Goal: Navigation & Orientation: Go to known website

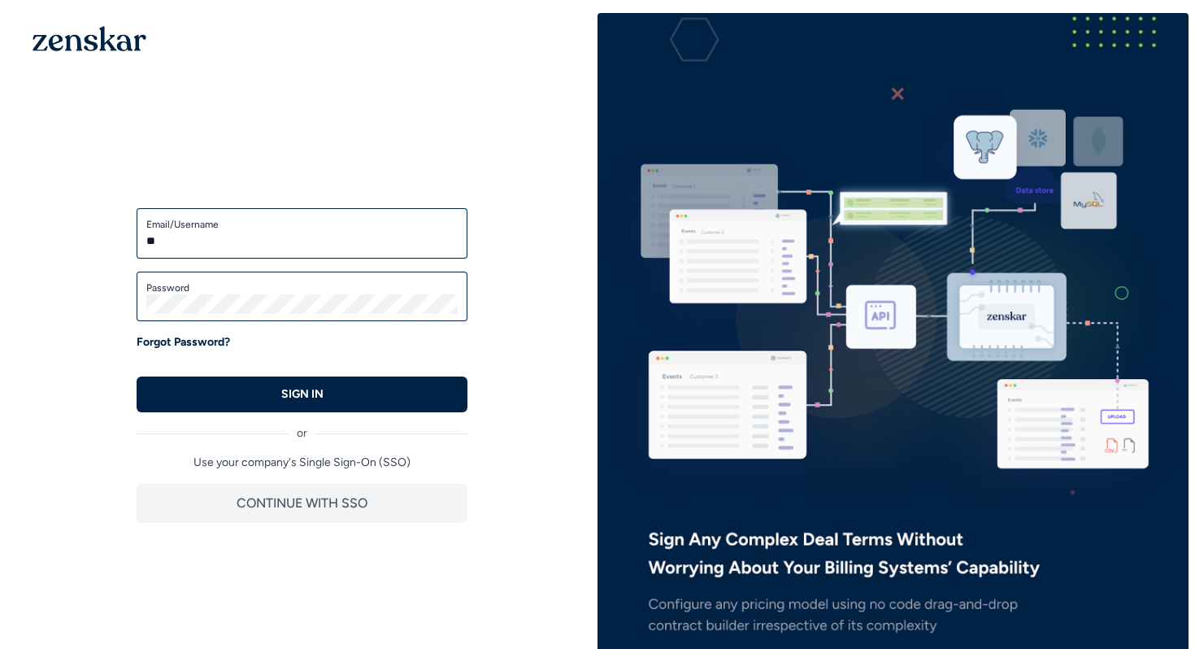
type input "***"
click at [271, 248] on input "Email/Username" at bounding box center [301, 241] width 311 height 20
type input "**********"
click at [137, 376] on button "SIGN IN" at bounding box center [302, 394] width 331 height 36
